Goal: Information Seeking & Learning: Learn about a topic

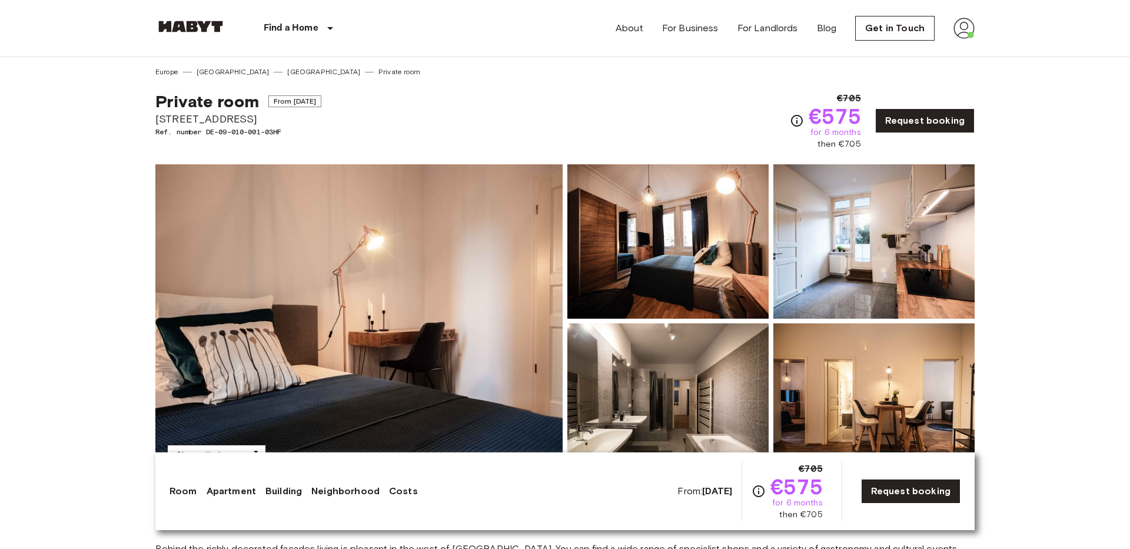
click at [237, 450] on button "Show all photos" at bounding box center [216, 455] width 99 height 22
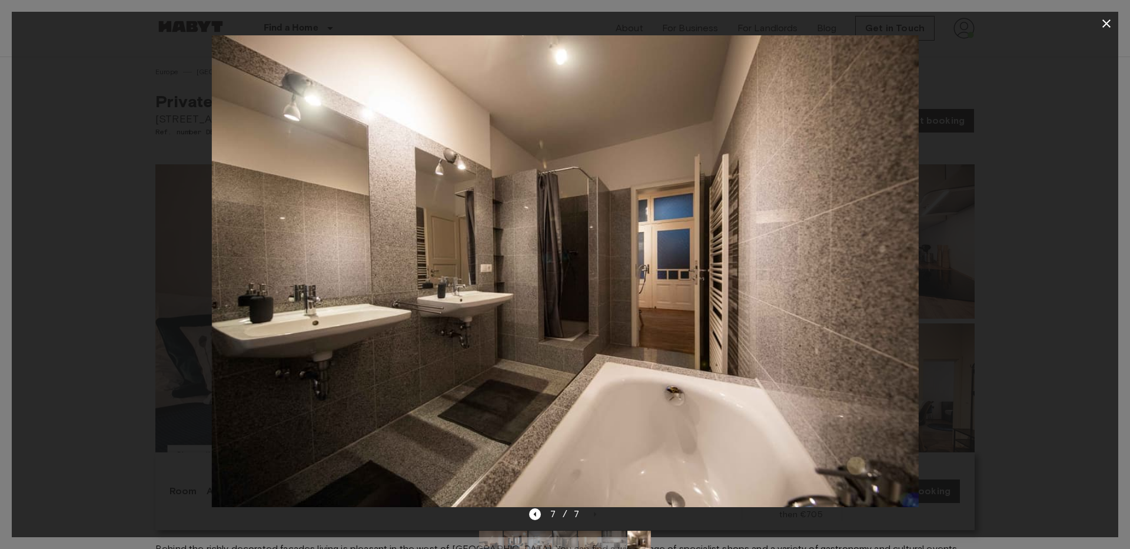
click at [1114, 26] on button "button" at bounding box center [1107, 24] width 24 height 24
